Goal: Information Seeking & Learning: Learn about a topic

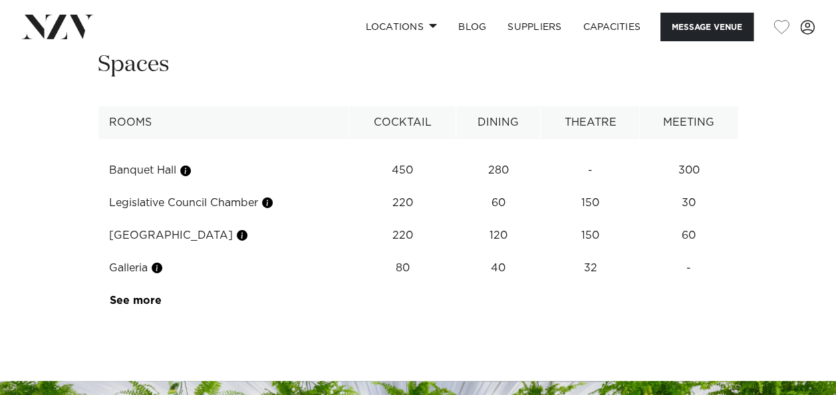
scroll to position [2032, 0]
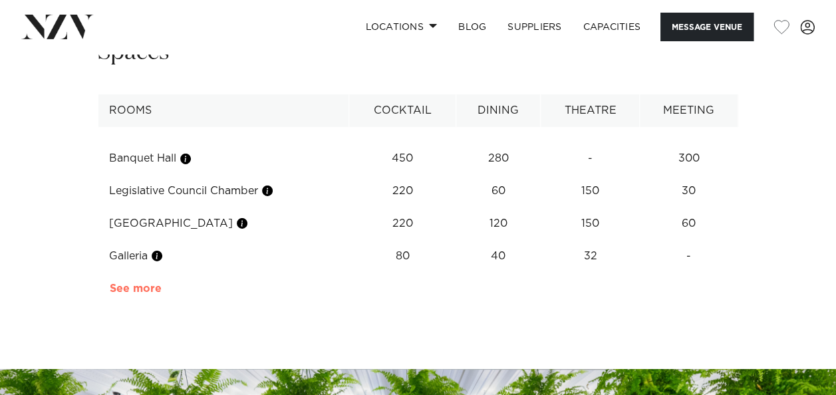
click at [151, 283] on link "See more" at bounding box center [162, 288] width 104 height 11
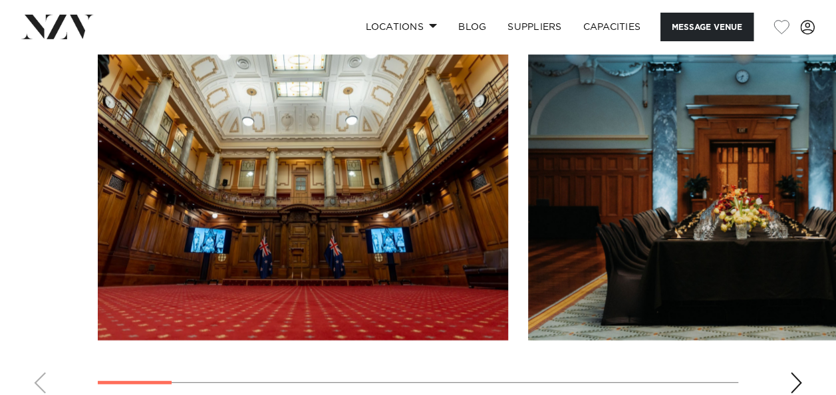
scroll to position [1633, 0]
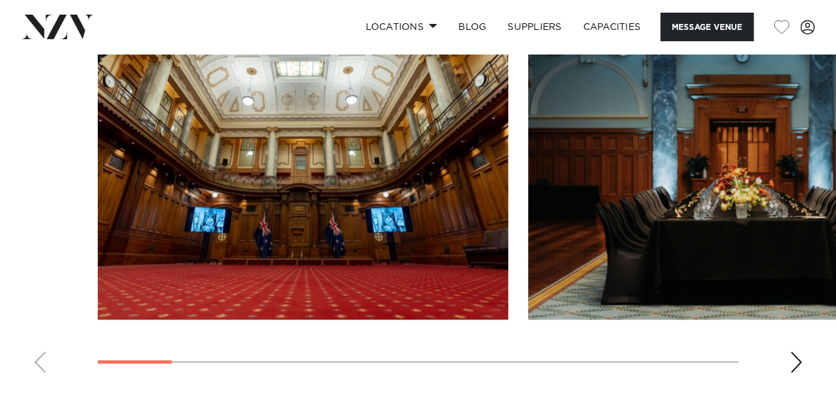
click at [790, 352] on div "Next slide" at bounding box center [795, 362] width 13 height 21
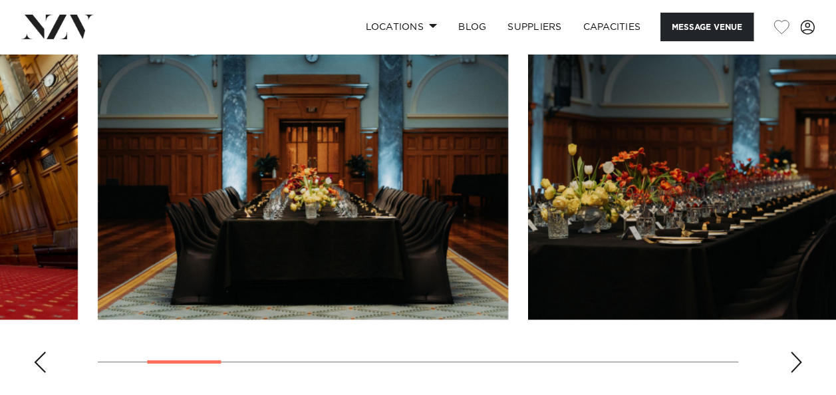
click at [792, 352] on div "Next slide" at bounding box center [795, 362] width 13 height 21
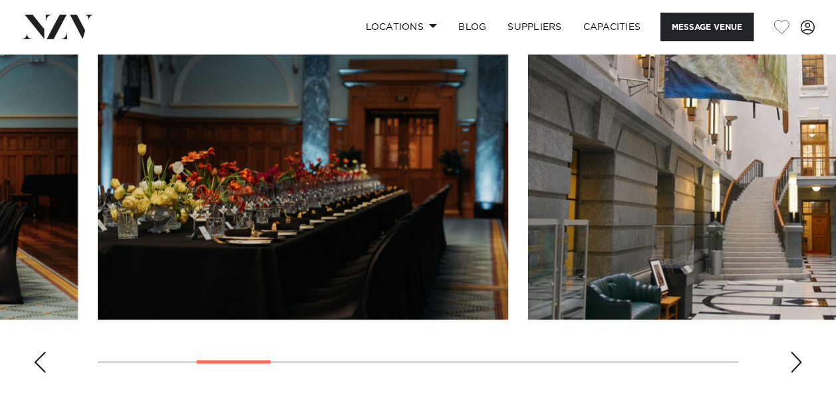
click at [792, 352] on div "Next slide" at bounding box center [795, 362] width 13 height 21
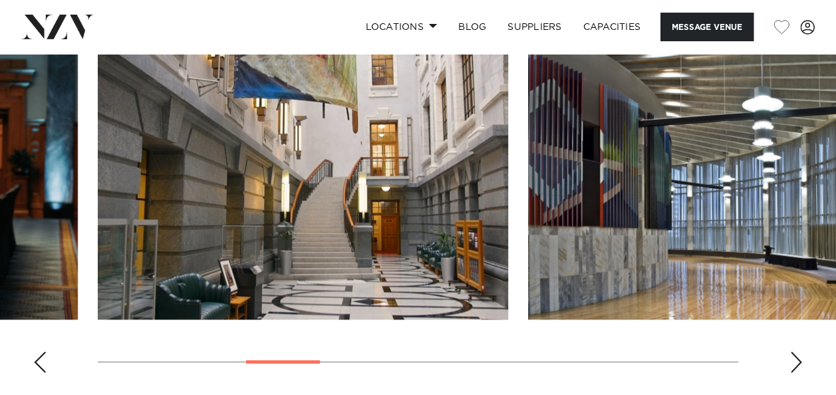
click at [792, 352] on div "Next slide" at bounding box center [795, 362] width 13 height 21
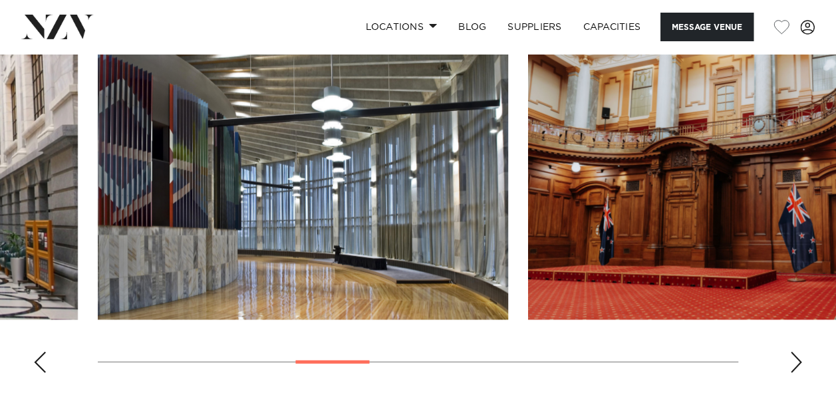
click at [792, 352] on div "Next slide" at bounding box center [795, 362] width 13 height 21
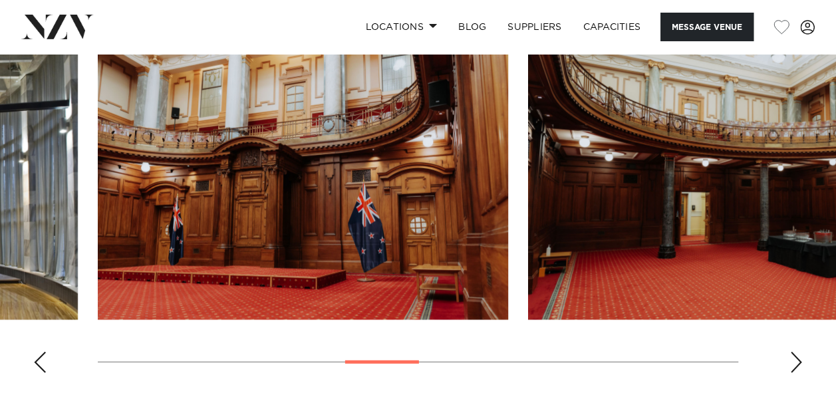
click at [792, 352] on div "Next slide" at bounding box center [795, 362] width 13 height 21
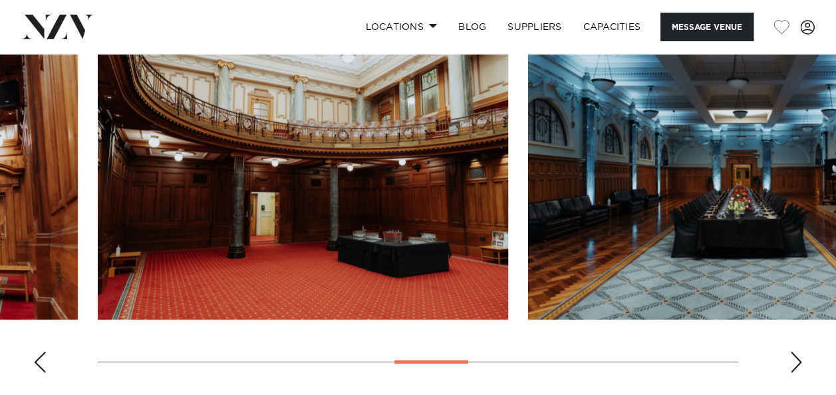
click at [792, 352] on div "Next slide" at bounding box center [795, 362] width 13 height 21
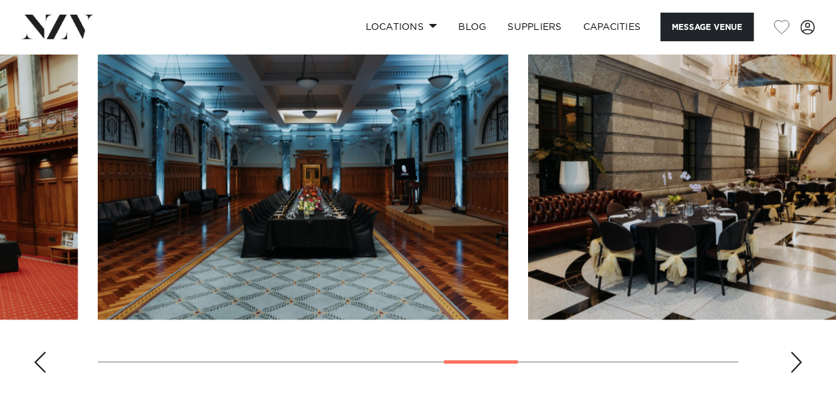
click at [792, 352] on div "Next slide" at bounding box center [795, 362] width 13 height 21
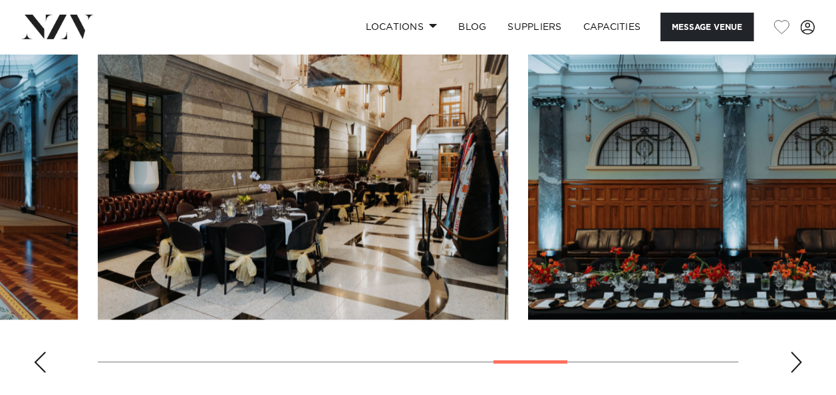
click at [792, 352] on div "Next slide" at bounding box center [795, 362] width 13 height 21
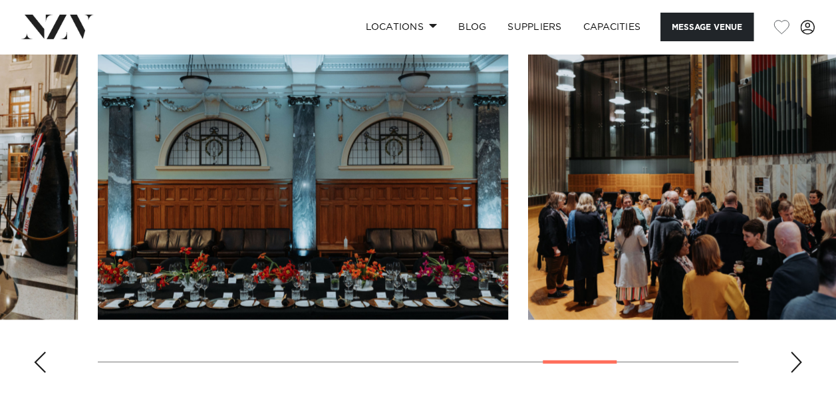
click at [792, 352] on div "Next slide" at bounding box center [795, 362] width 13 height 21
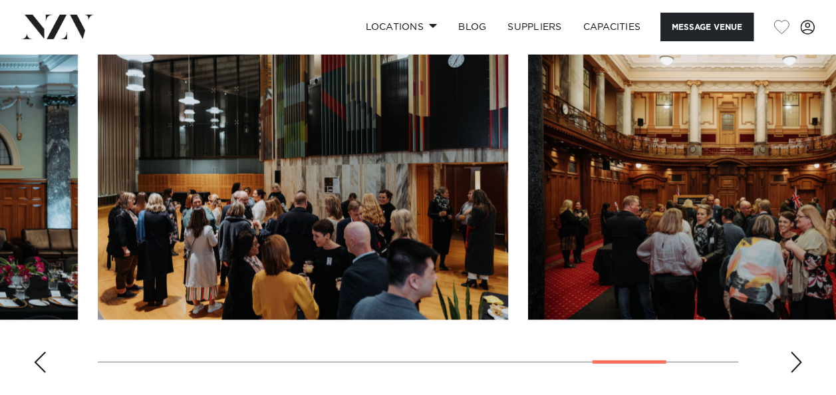
click at [800, 352] on div "Next slide" at bounding box center [795, 362] width 13 height 21
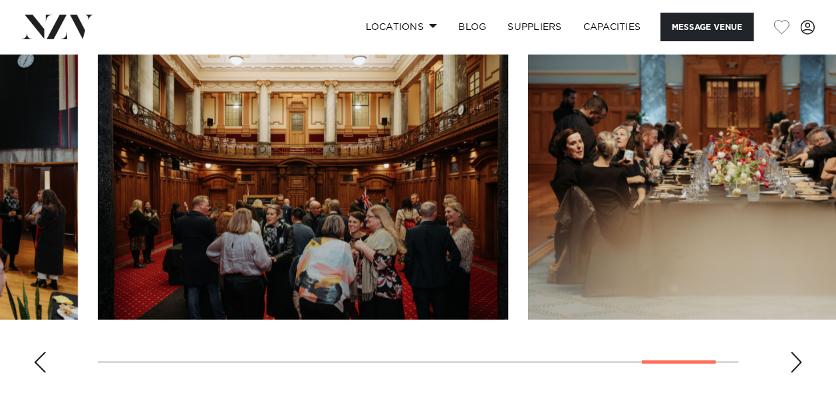
click at [800, 352] on div "Next slide" at bounding box center [795, 362] width 13 height 21
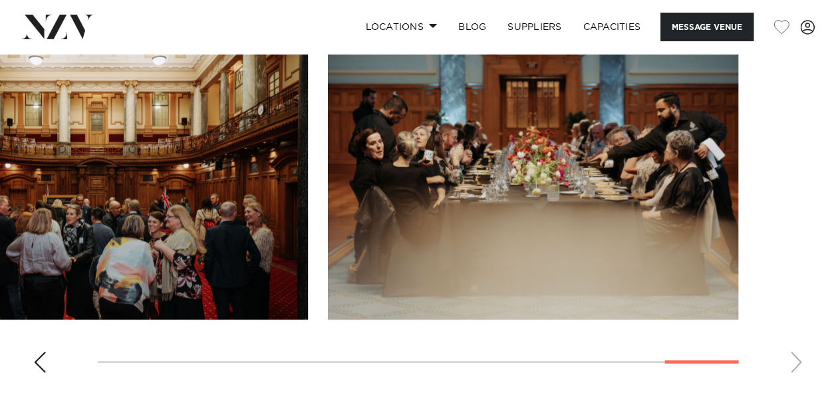
click at [793, 334] on swiper-container at bounding box center [418, 201] width 836 height 365
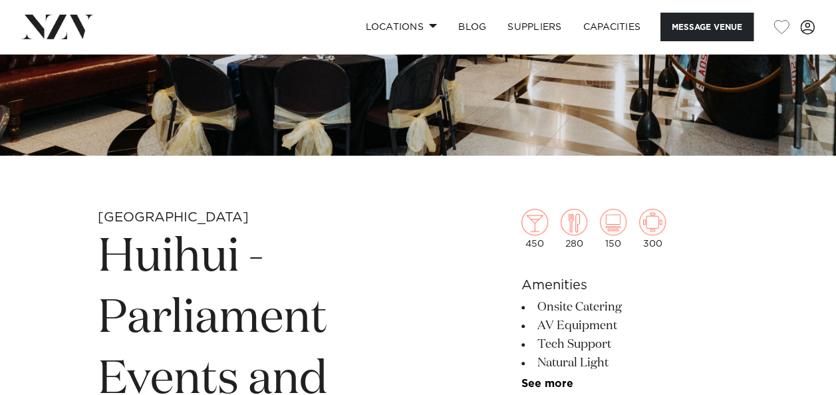
scroll to position [133, 0]
